Goal: Navigation & Orientation: Find specific page/section

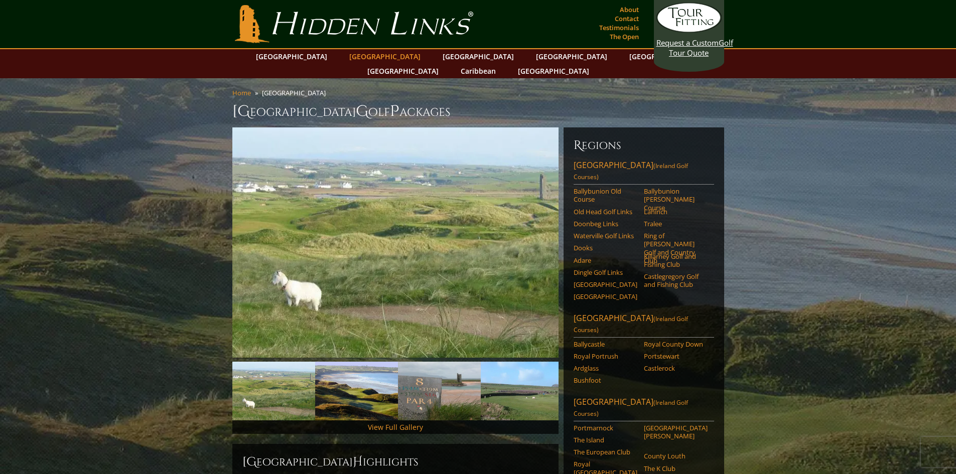
click at [366, 57] on link "[GEOGRAPHIC_DATA]" at bounding box center [384, 56] width 81 height 15
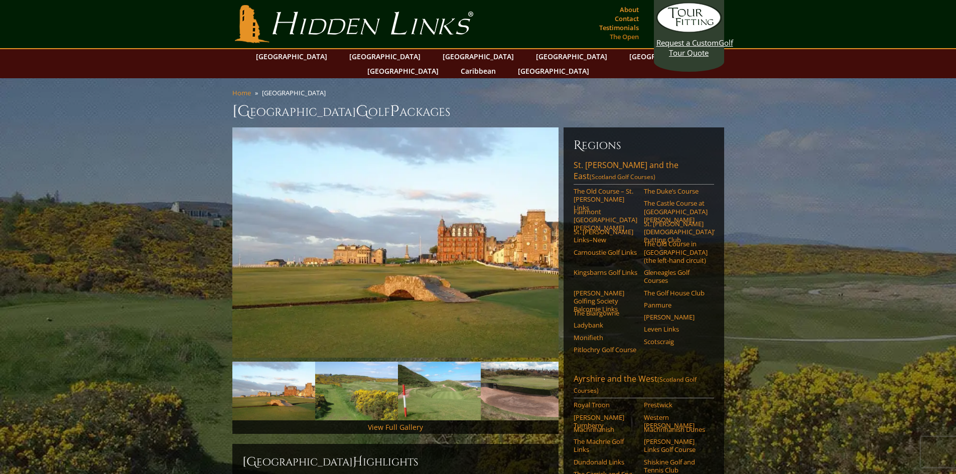
click at [619, 36] on link "The Open" at bounding box center [624, 37] width 34 height 14
